Goal: Ask a question

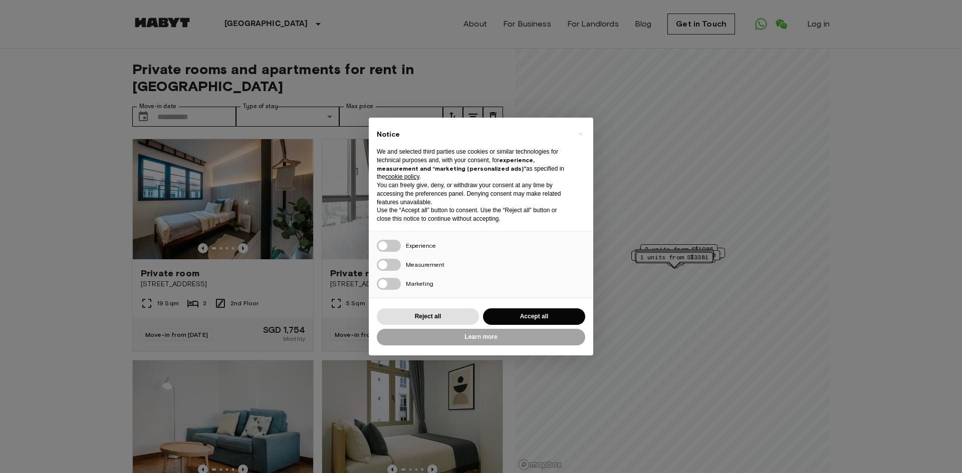
click at [815, 28] on div "× Notice We and selected third parties use cookies or similar technologies for …" at bounding box center [481, 236] width 962 height 473
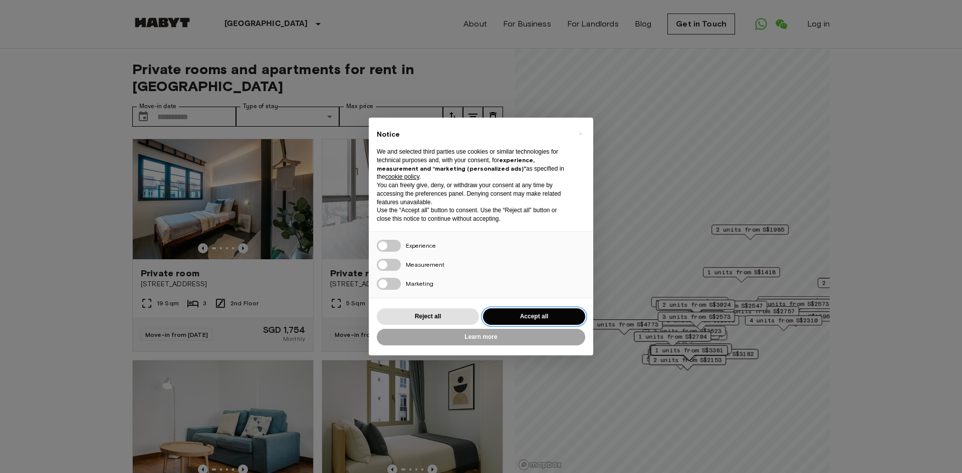
click at [560, 316] on button "Accept all" at bounding box center [534, 317] width 102 height 17
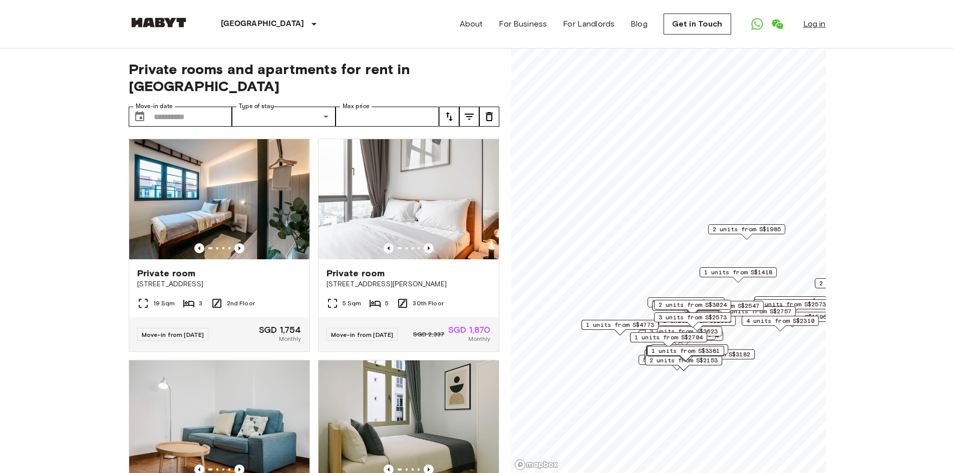
click at [807, 25] on link "Log in" at bounding box center [814, 24] width 23 height 12
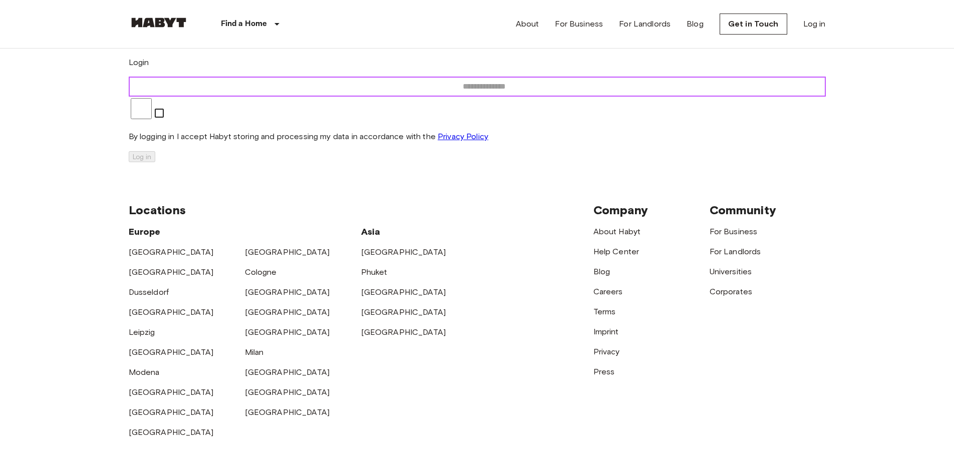
click at [451, 97] on input "email" at bounding box center [484, 87] width 711 height 20
type input "**********"
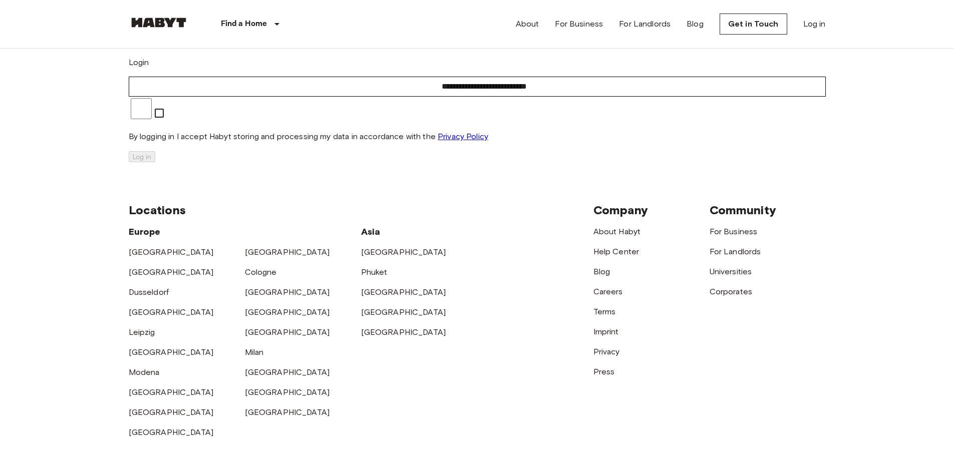
click at [406, 143] on p "By logging in I accept Habyt storing and processing my data in accordance with …" at bounding box center [477, 137] width 697 height 12
click at [155, 162] on button "Log in" at bounding box center [142, 156] width 27 height 11
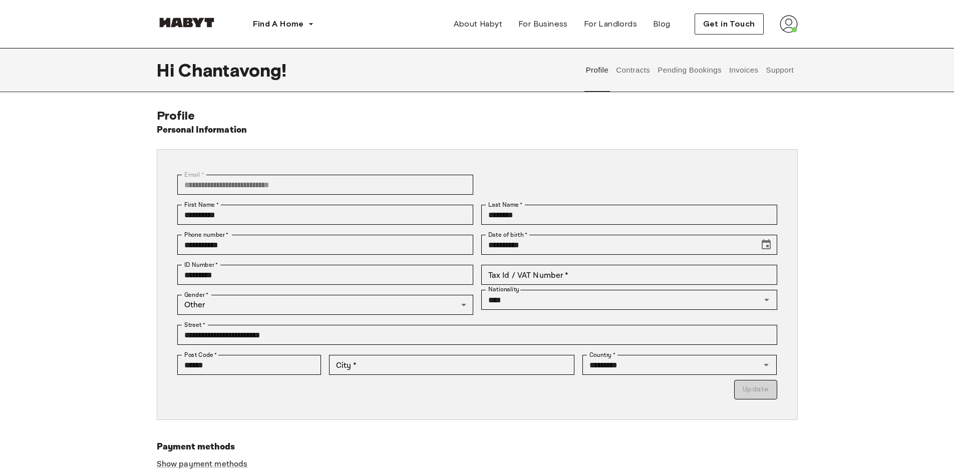
drag, startPoint x: 788, startPoint y: 70, endPoint x: 778, endPoint y: 70, distance: 10.5
click at [778, 70] on button "Support" at bounding box center [780, 70] width 31 height 44
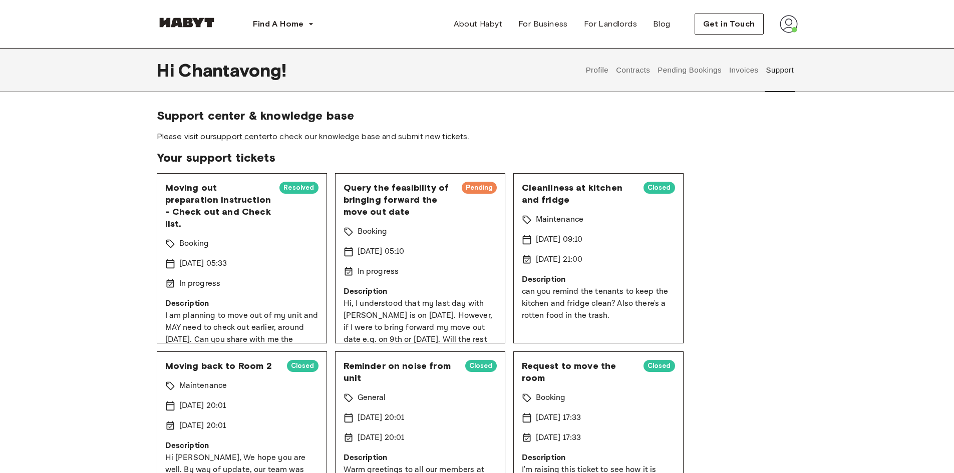
drag, startPoint x: 793, startPoint y: 375, endPoint x: 699, endPoint y: 118, distance: 273.6
click at [230, 137] on link "support center" at bounding box center [241, 137] width 57 height 10
click at [598, 71] on button "Profile" at bounding box center [597, 70] width 26 height 44
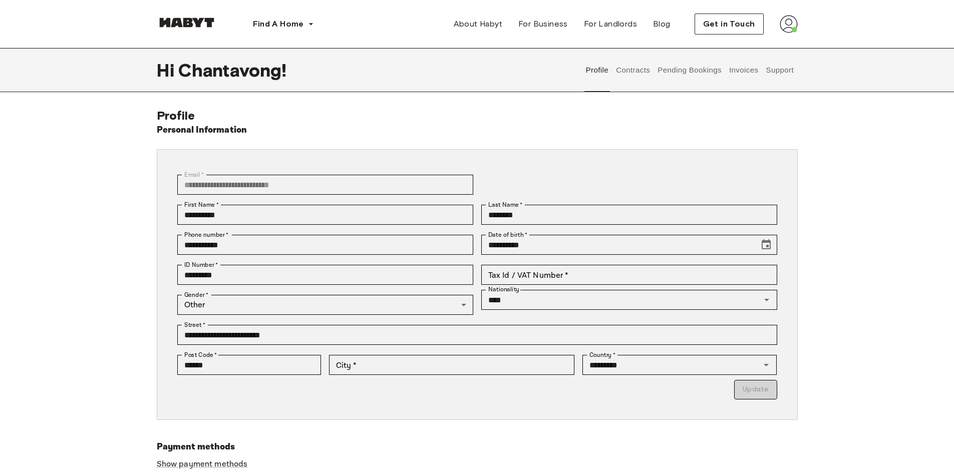
click at [781, 73] on button "Support" at bounding box center [780, 70] width 31 height 44
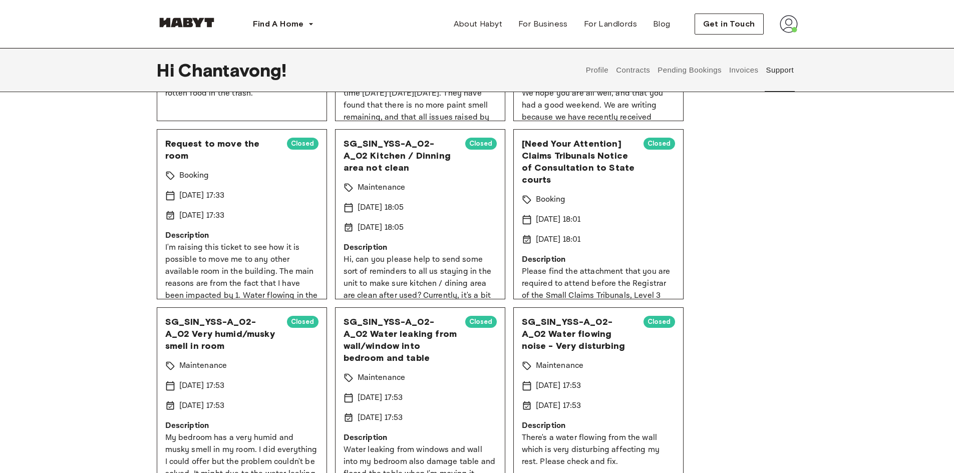
scroll to position [18, 0]
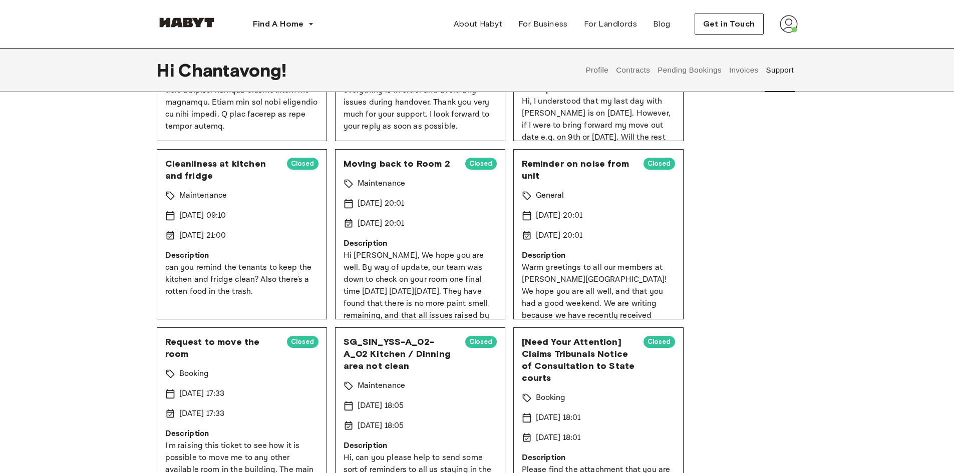
drag, startPoint x: 759, startPoint y: 251, endPoint x: 628, endPoint y: 86, distance: 210.9
